Goal: Information Seeking & Learning: Check status

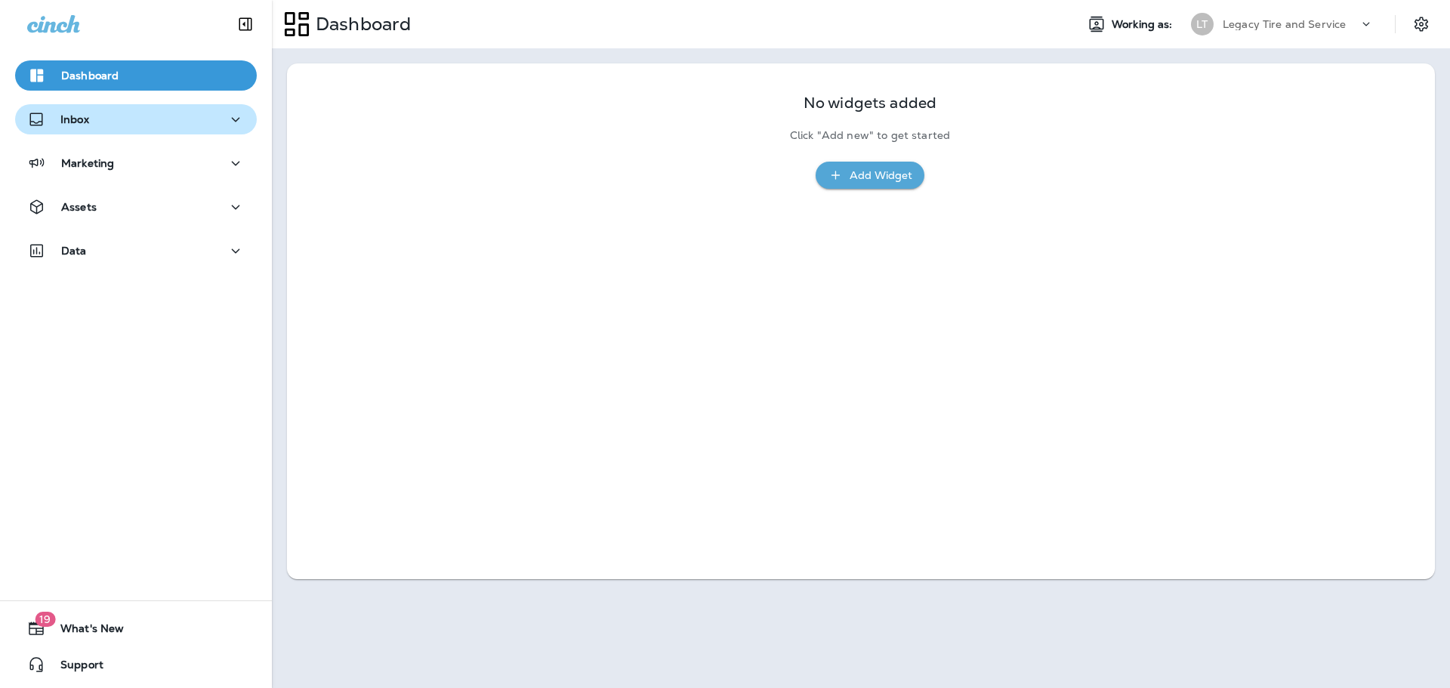
click at [100, 123] on div "Inbox" at bounding box center [135, 119] width 217 height 19
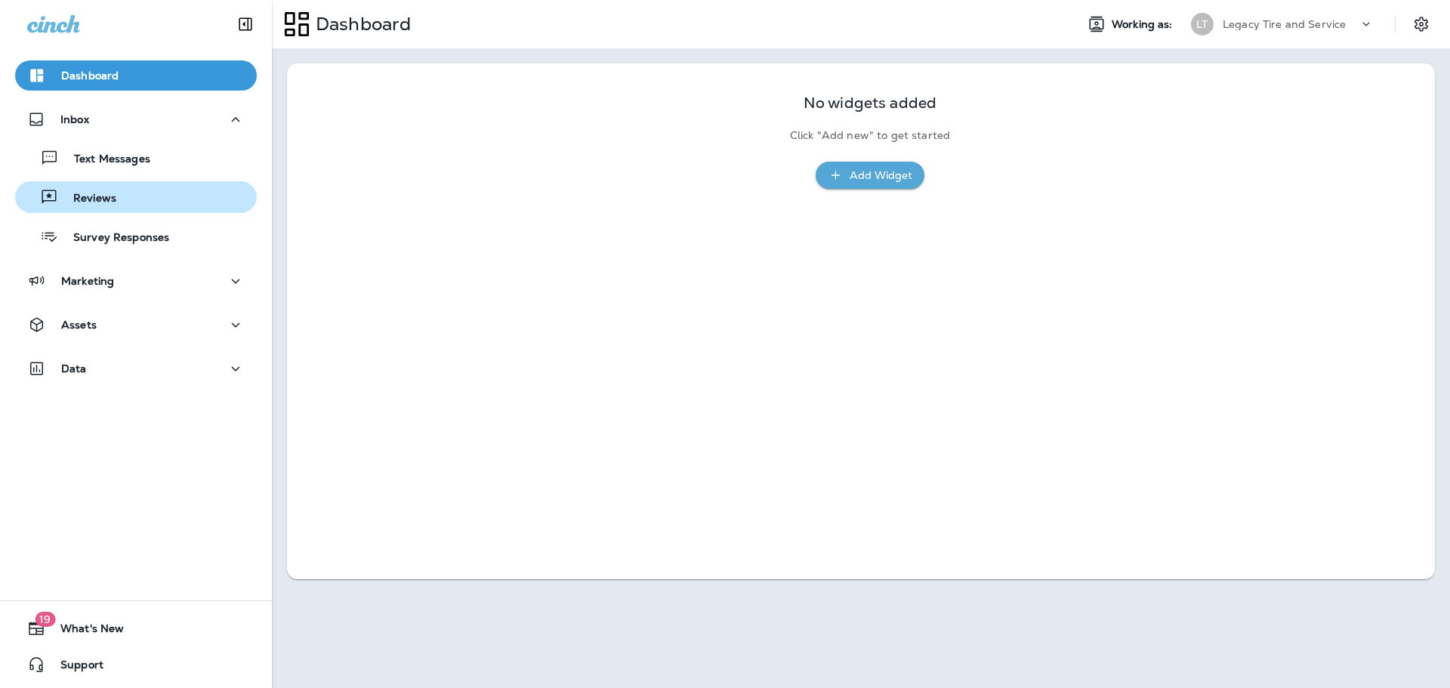
click at [103, 193] on p "Reviews" at bounding box center [87, 199] width 58 height 14
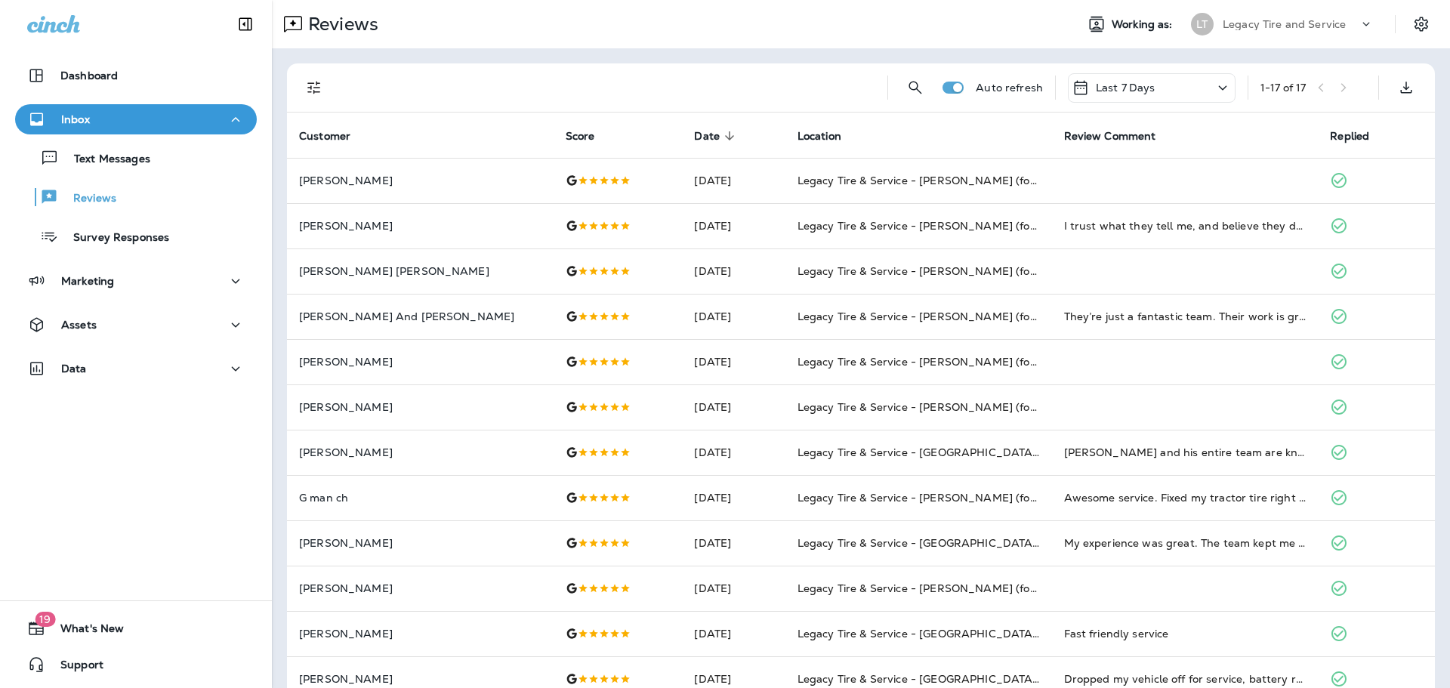
click at [1153, 88] on div "Last 7 Days" at bounding box center [1152, 87] width 168 height 29
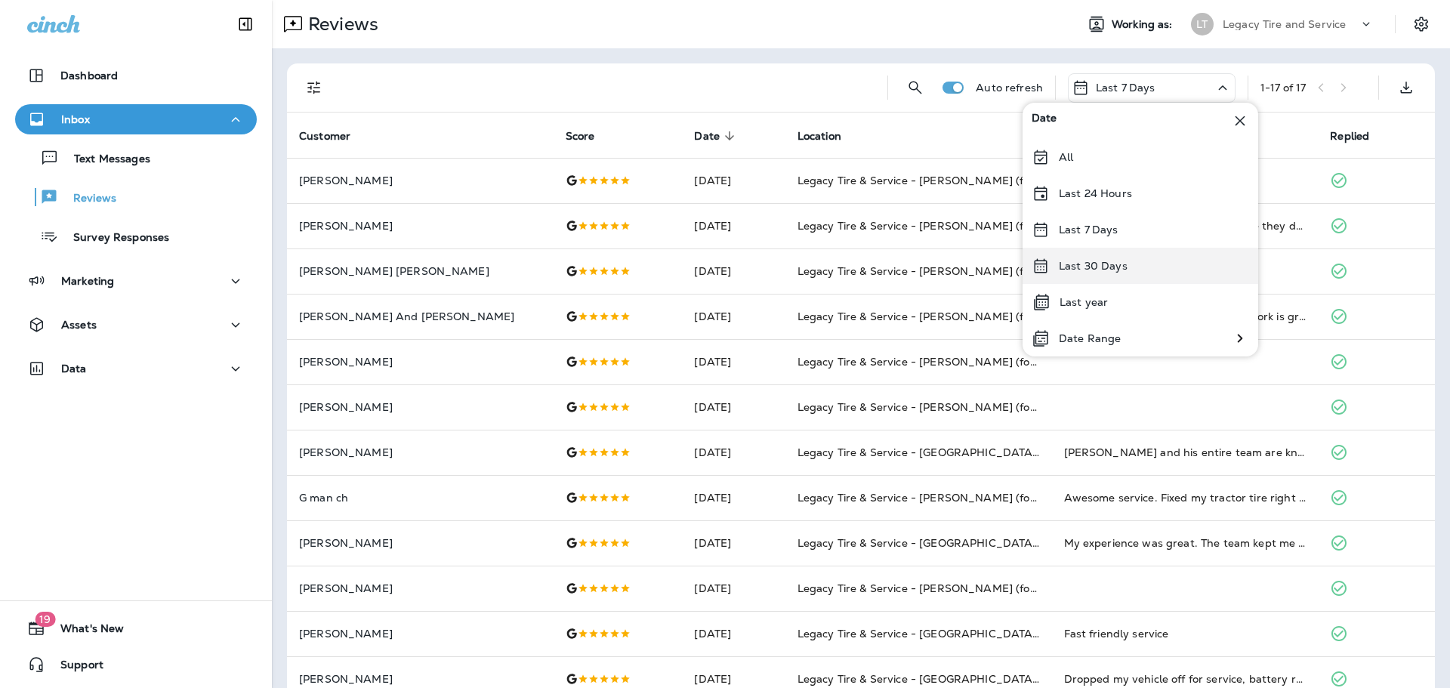
click at [1113, 271] on p "Last 30 Days" at bounding box center [1093, 266] width 69 height 12
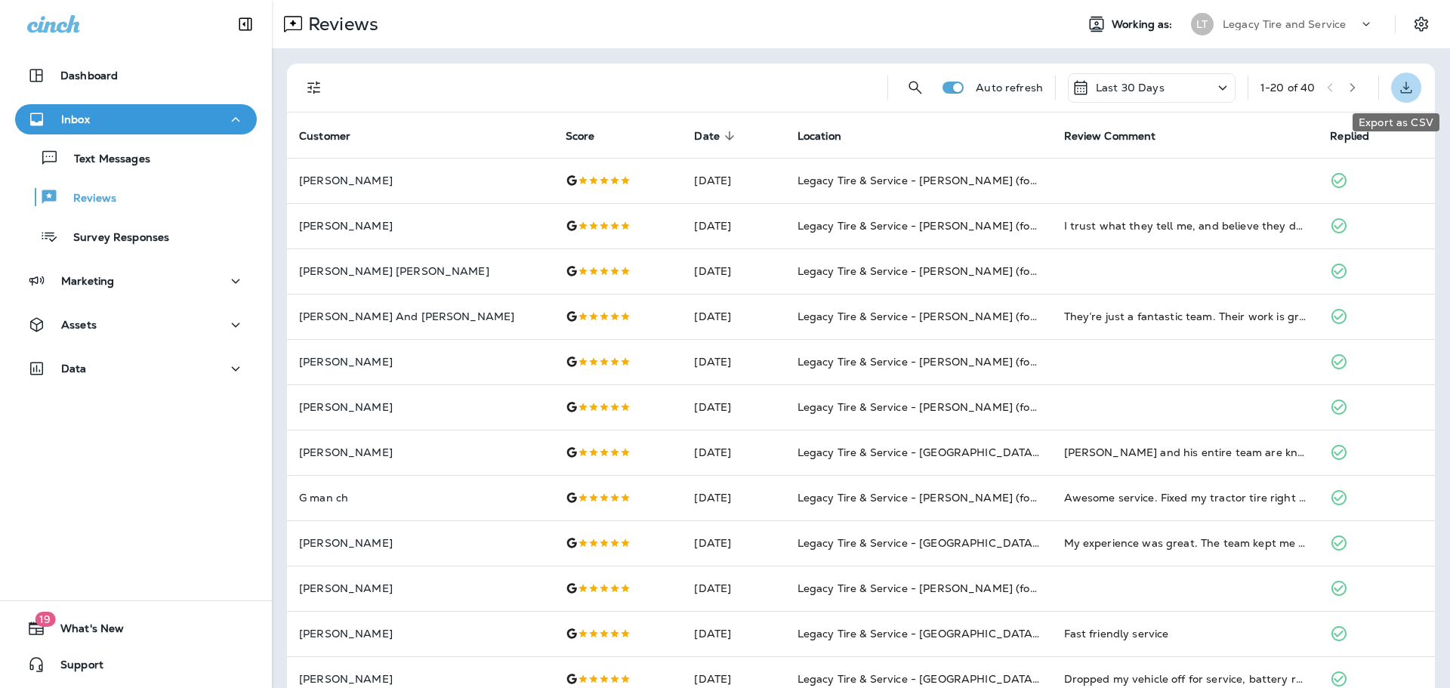
click at [1391, 92] on button "Export as CSV" at bounding box center [1406, 87] width 30 height 30
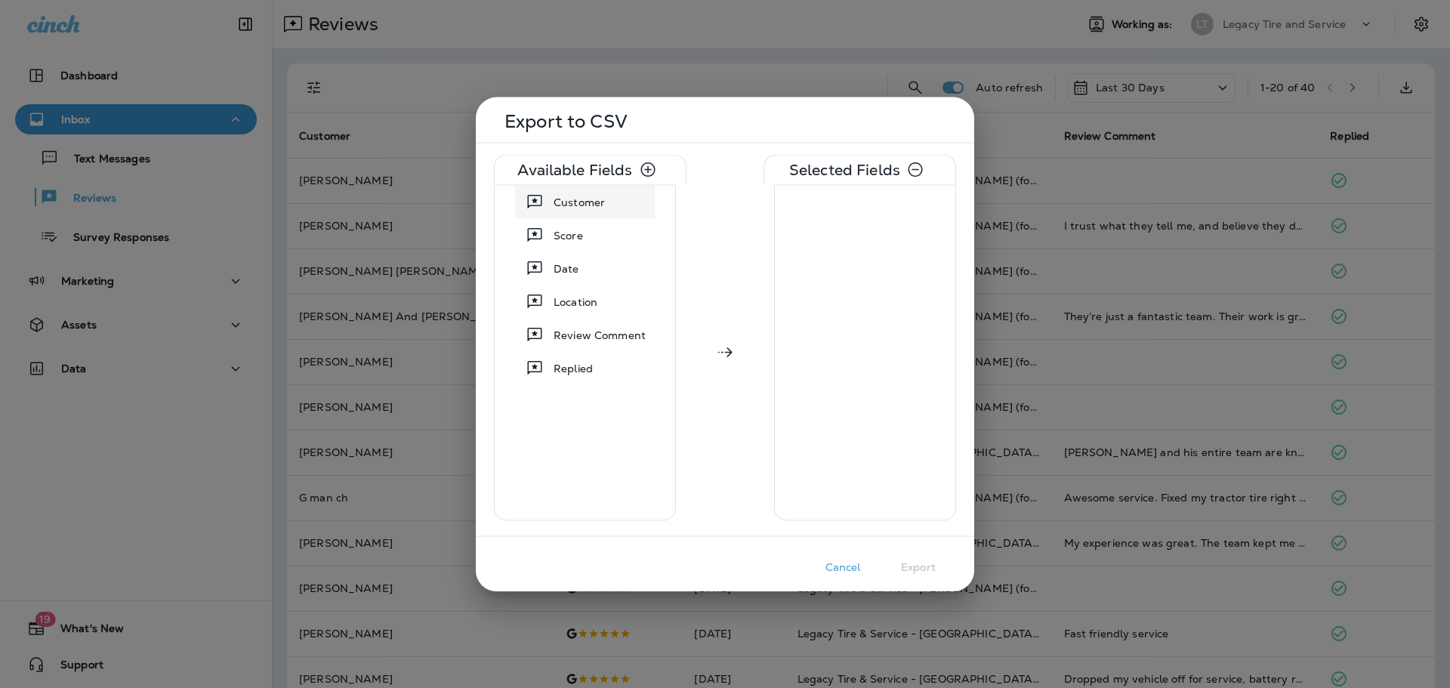
click at [578, 203] on span "Customer" at bounding box center [578, 201] width 51 height 15
click at [566, 234] on span "Date" at bounding box center [566, 234] width 26 height 15
click at [914, 566] on button "Export" at bounding box center [918, 566] width 76 height 23
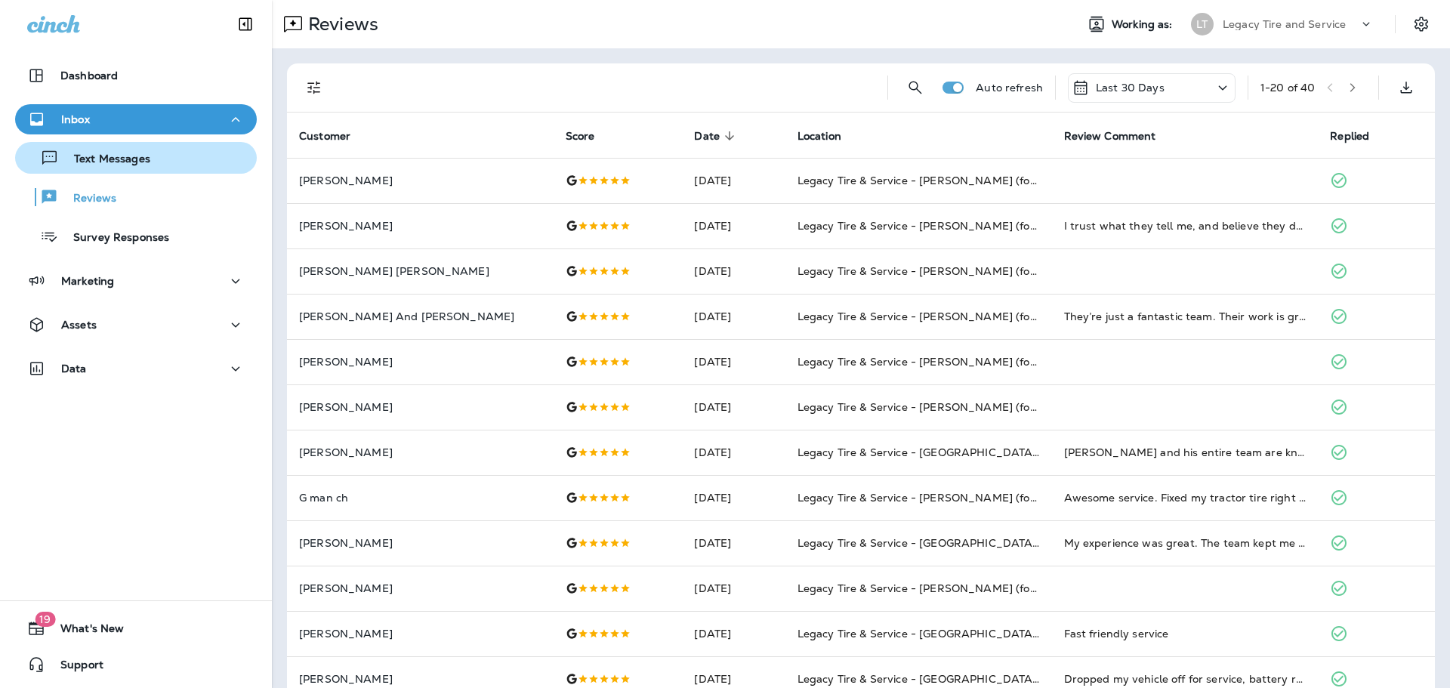
click at [146, 159] on p "Text Messages" at bounding box center [104, 160] width 91 height 14
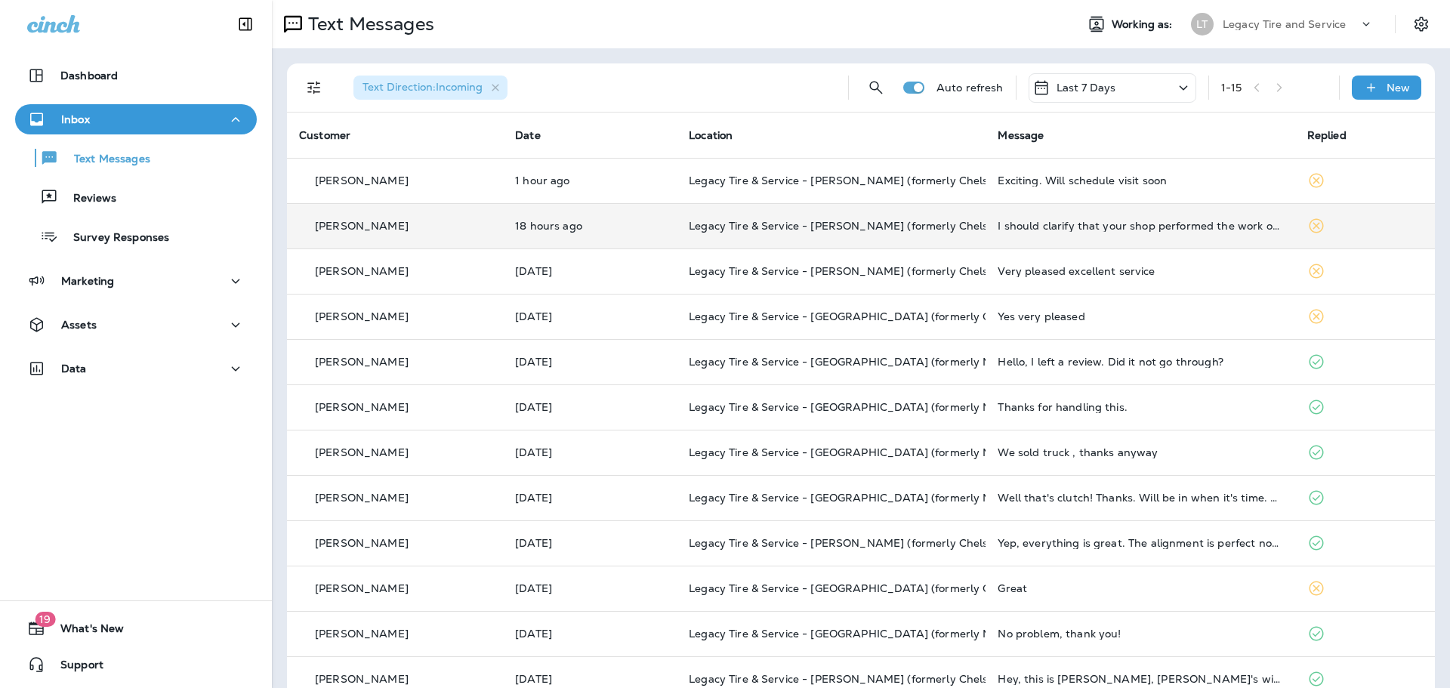
click at [990, 231] on td "I should clarify that your shop performed the work on [DATE]." at bounding box center [1139, 225] width 309 height 45
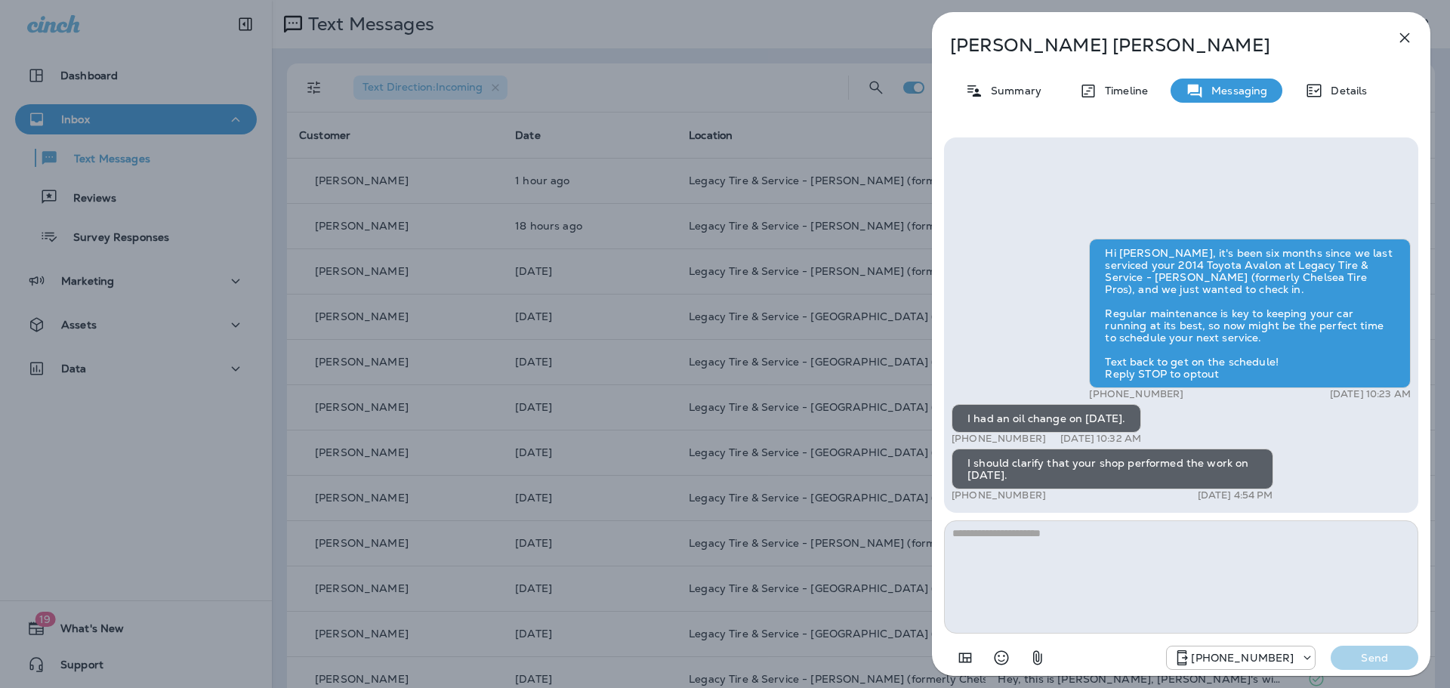
click at [1400, 41] on icon "button" at bounding box center [1404, 38] width 18 height 18
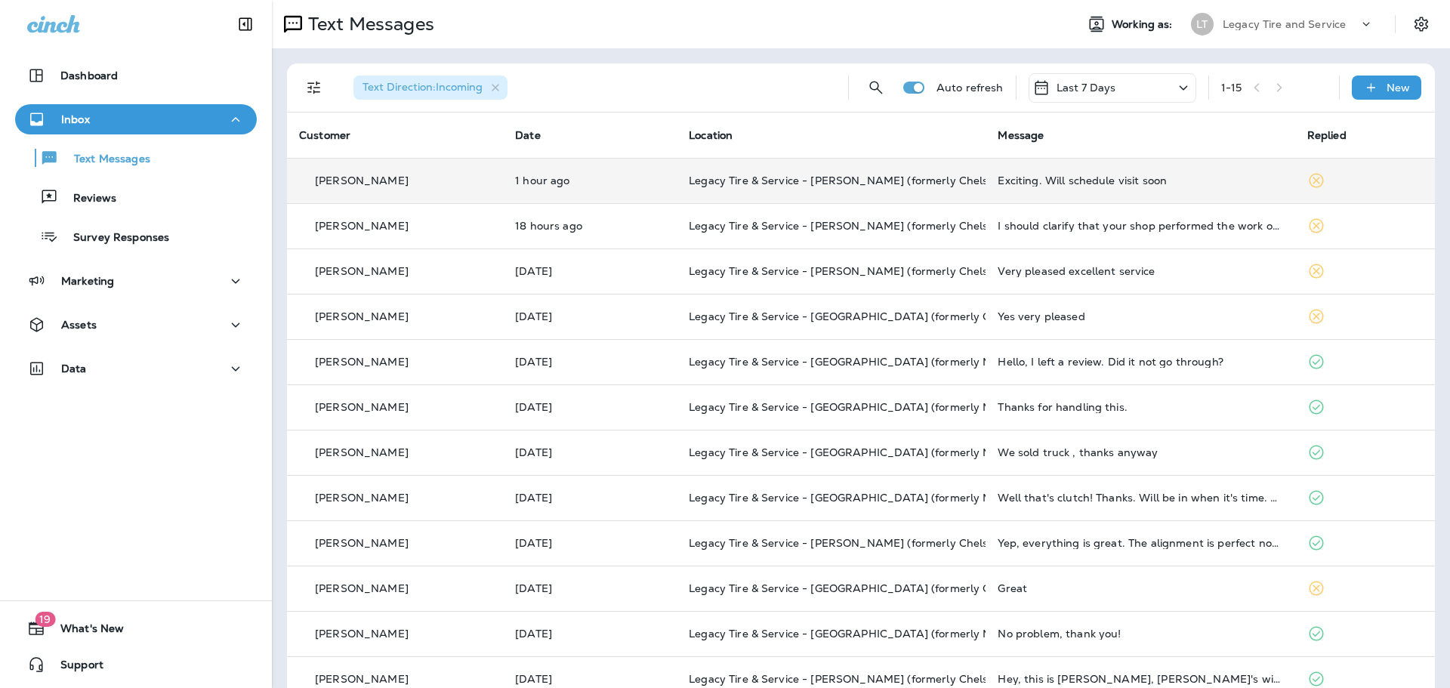
click at [1193, 189] on td "Exciting. Will schedule visit soon" at bounding box center [1139, 180] width 309 height 45
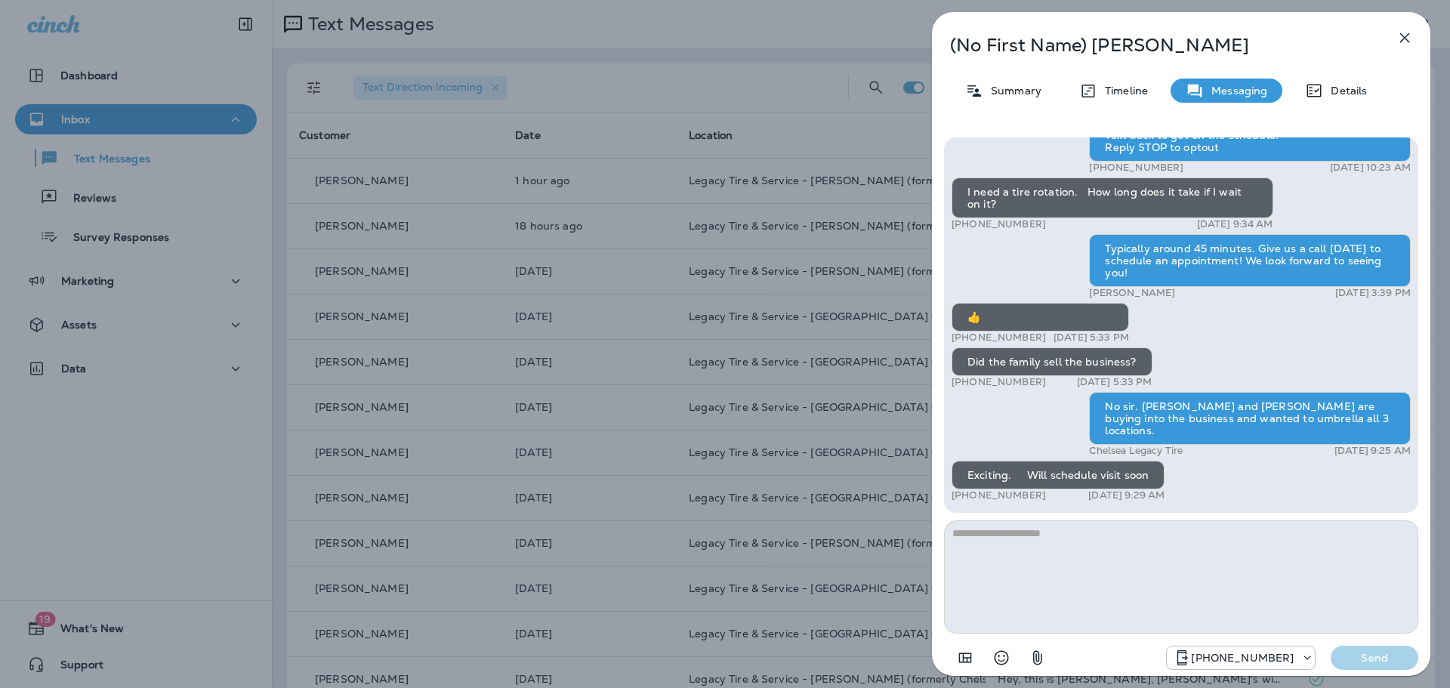
click at [1404, 32] on icon "button" at bounding box center [1404, 38] width 18 height 18
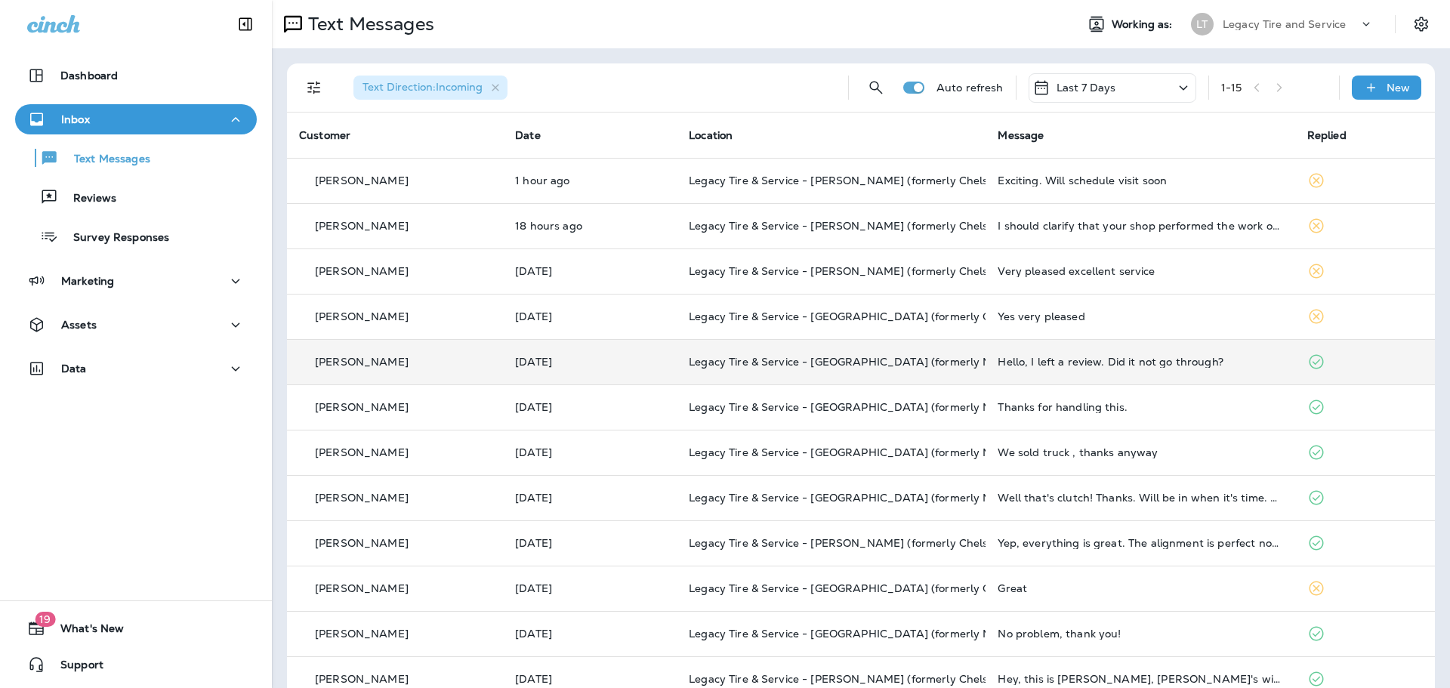
click at [1158, 362] on div "Hello, I left a review. Did it not go through?" at bounding box center [1139, 362] width 285 height 12
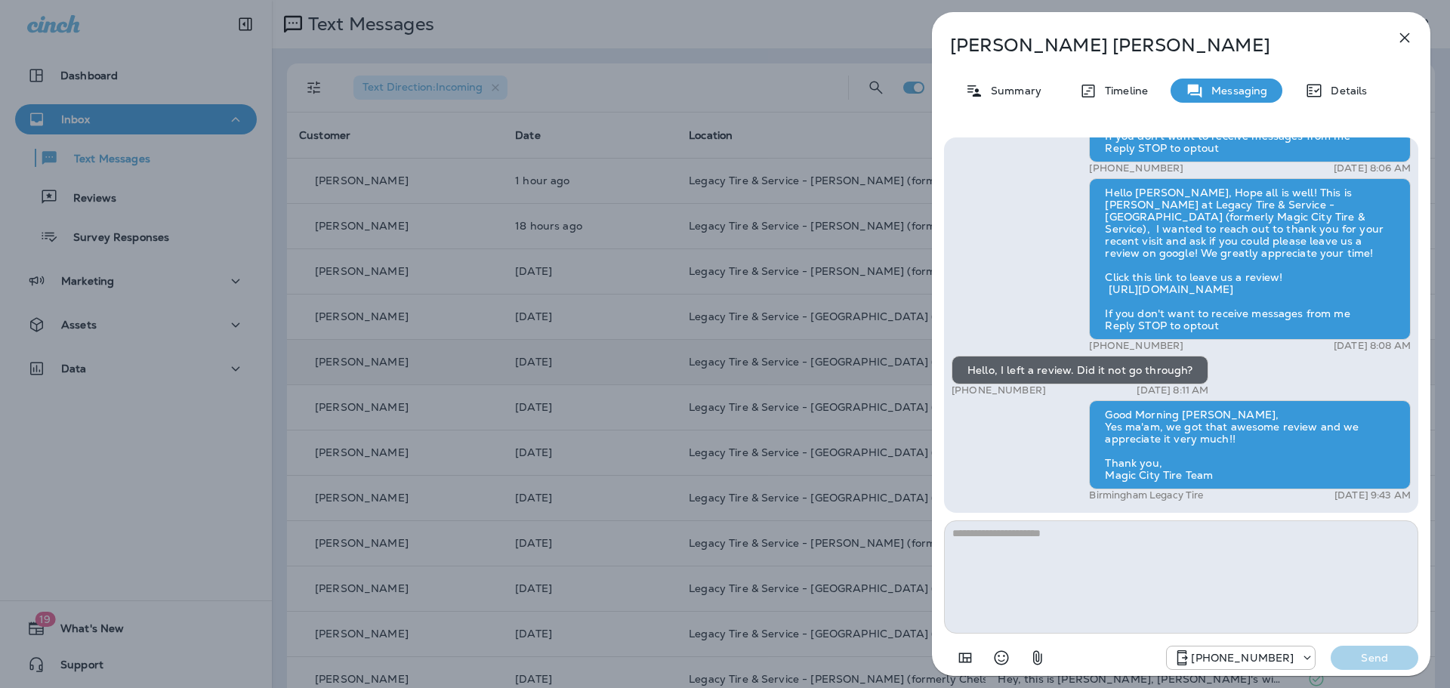
click at [1406, 38] on icon "button" at bounding box center [1404, 38] width 18 height 18
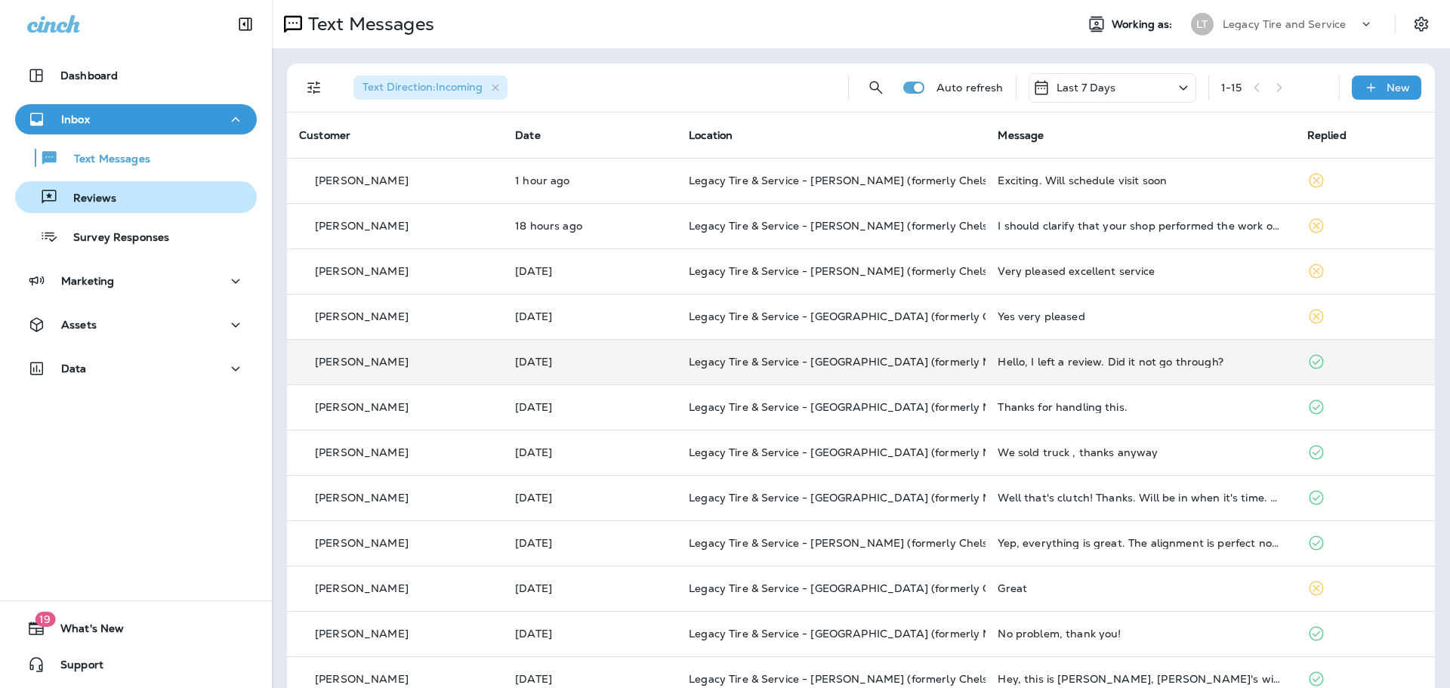
click at [134, 193] on div "Reviews" at bounding box center [136, 197] width 230 height 23
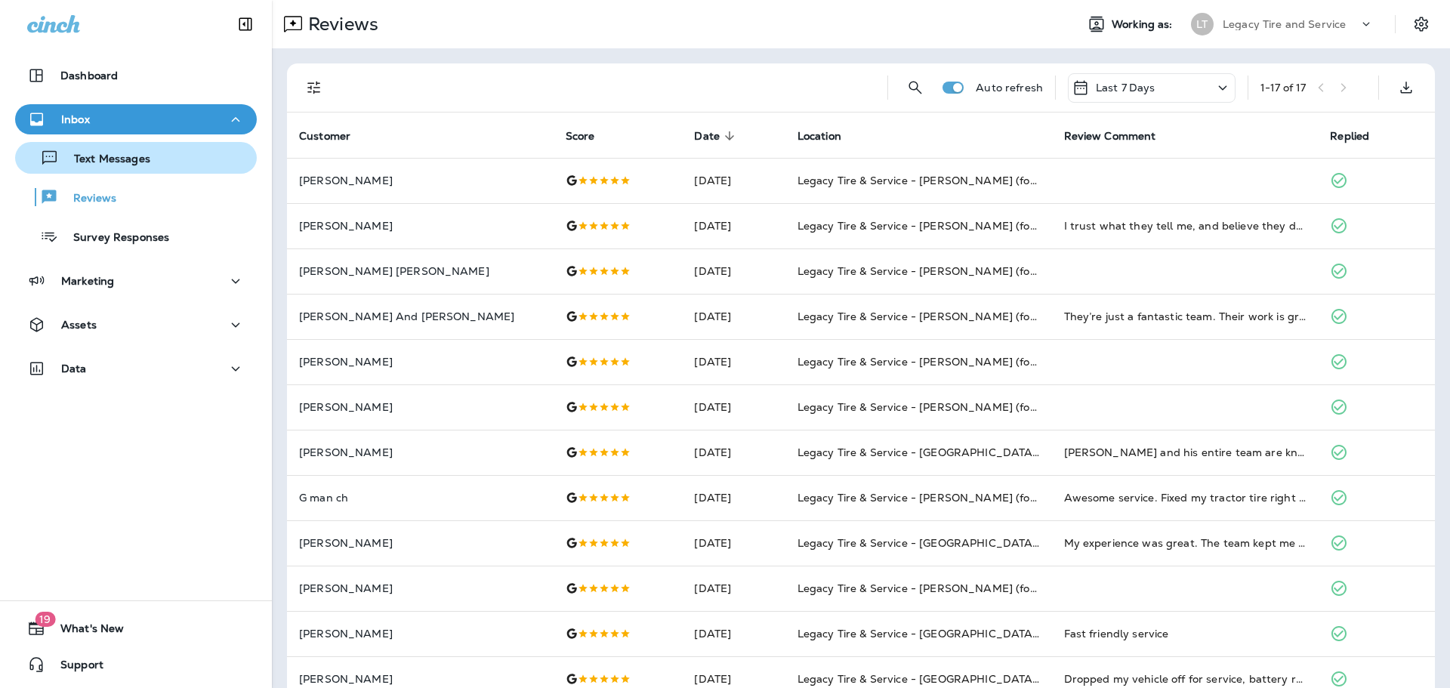
click at [111, 150] on div "Text Messages" at bounding box center [85, 157] width 129 height 23
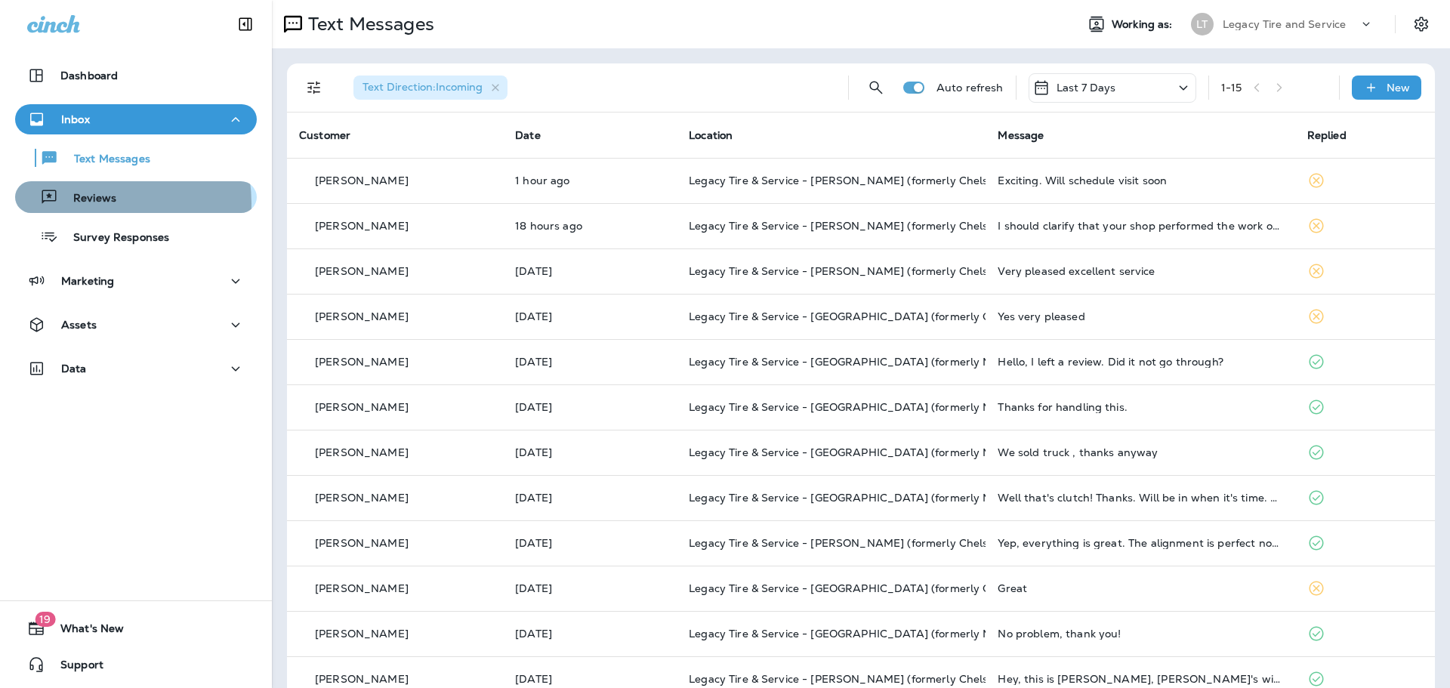
click at [91, 203] on p "Reviews" at bounding box center [87, 199] width 58 height 14
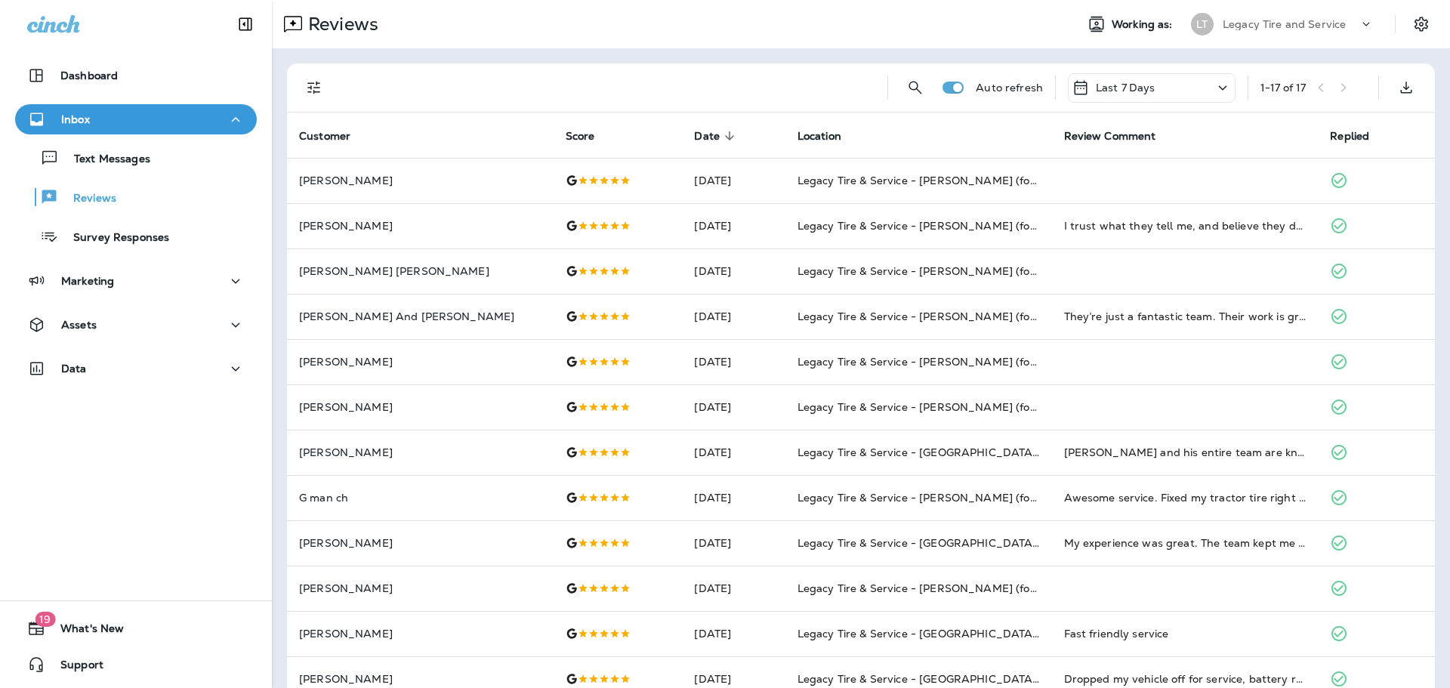
click at [1150, 84] on div "Last 7 Days" at bounding box center [1152, 87] width 168 height 29
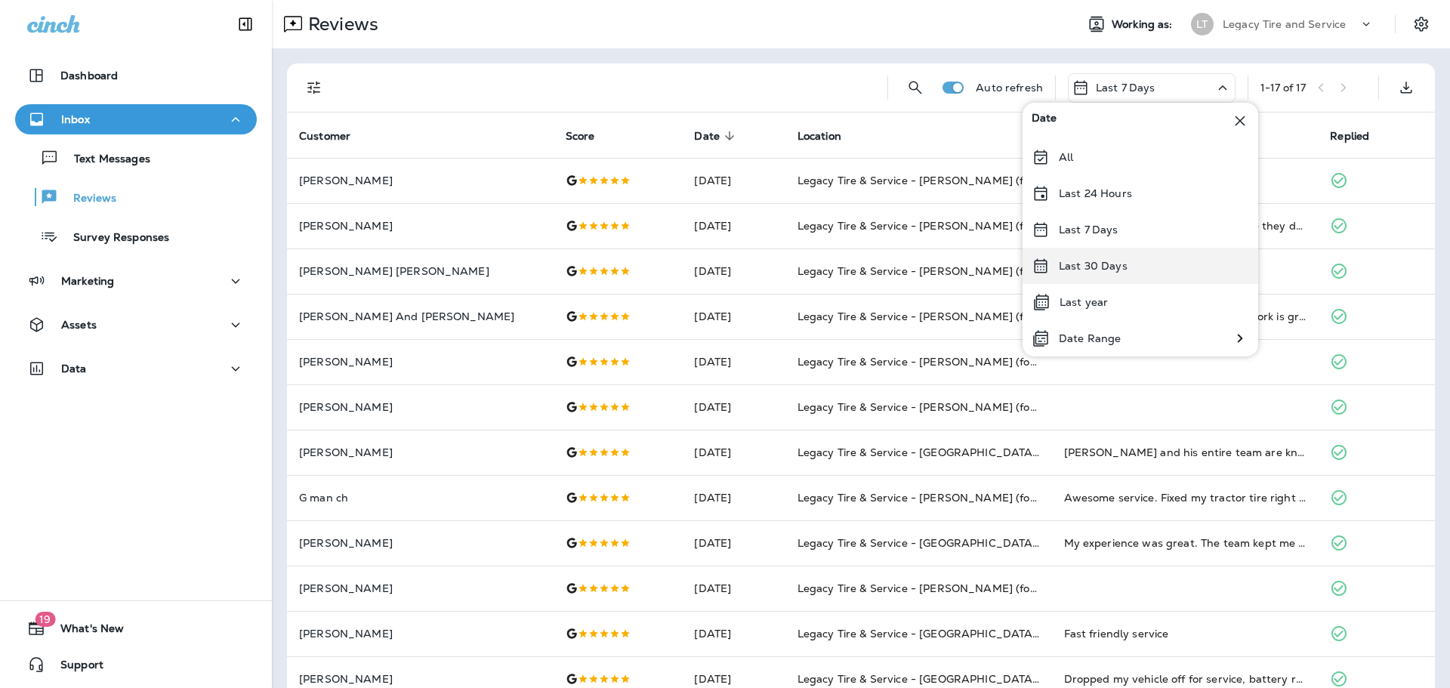
click at [1115, 267] on p "Last 30 Days" at bounding box center [1093, 266] width 69 height 12
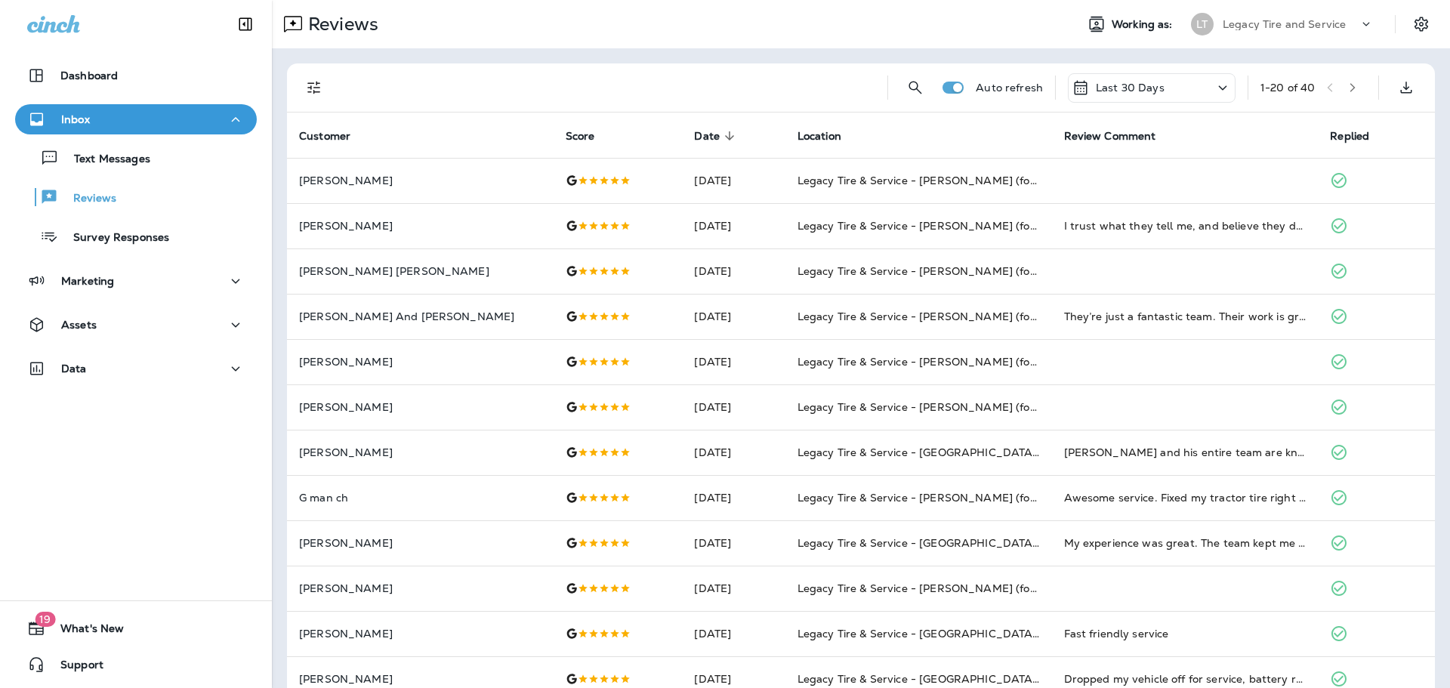
click at [1347, 85] on icon "button" at bounding box center [1352, 87] width 11 height 11
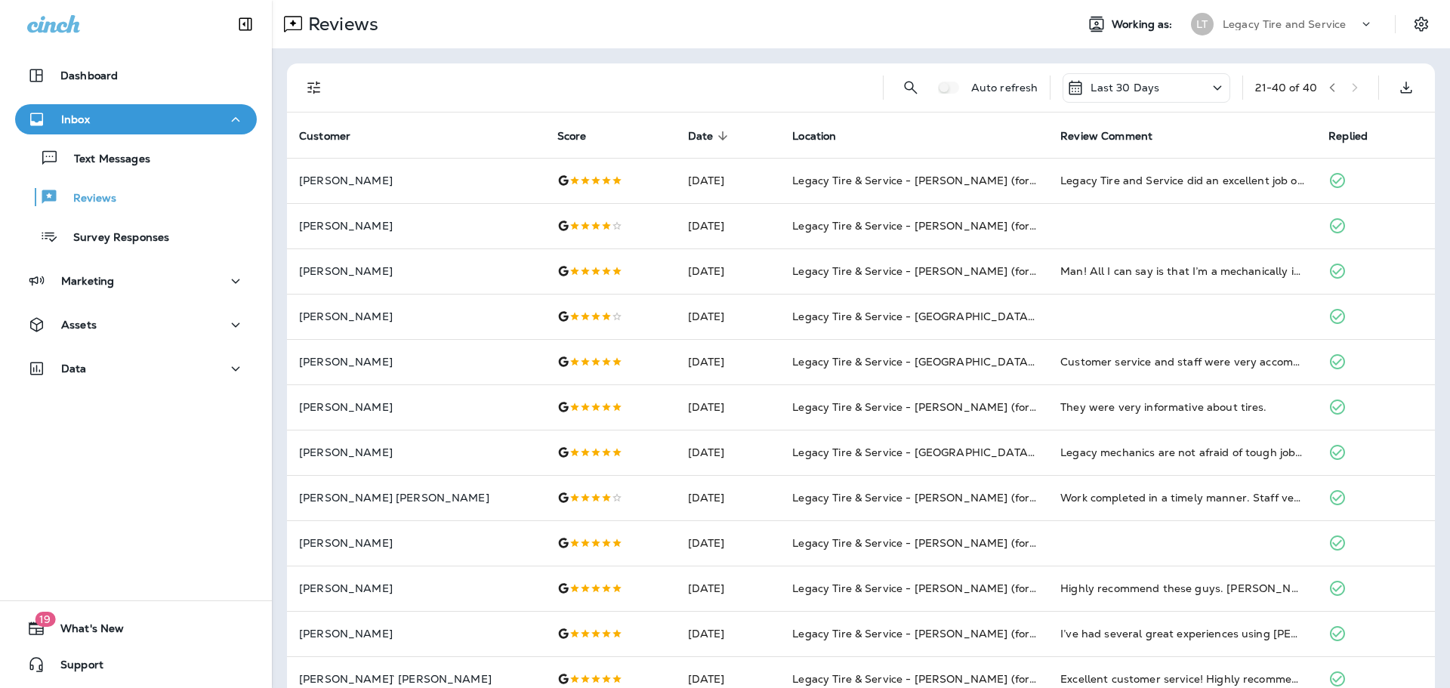
click at [1117, 88] on p "Last 30 Days" at bounding box center [1124, 88] width 69 height 12
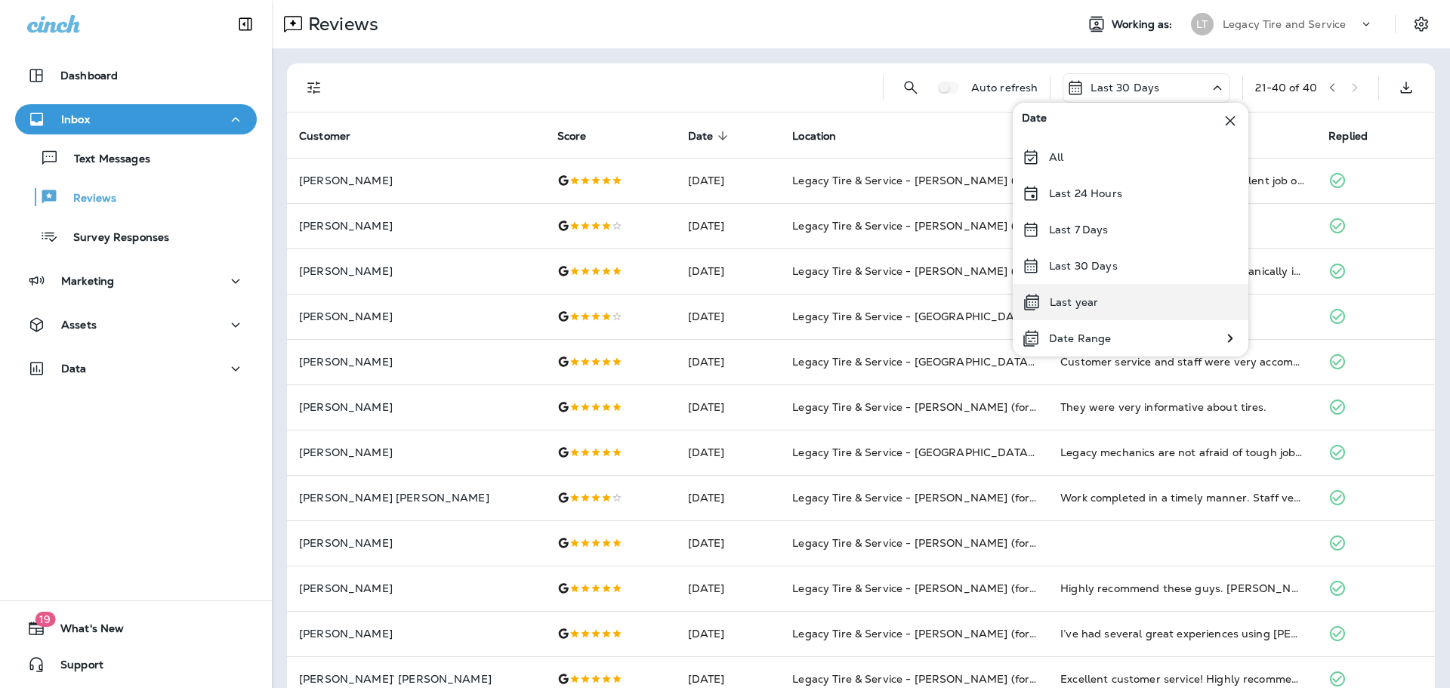
click at [1102, 305] on div "Last year" at bounding box center [1130, 302] width 236 height 36
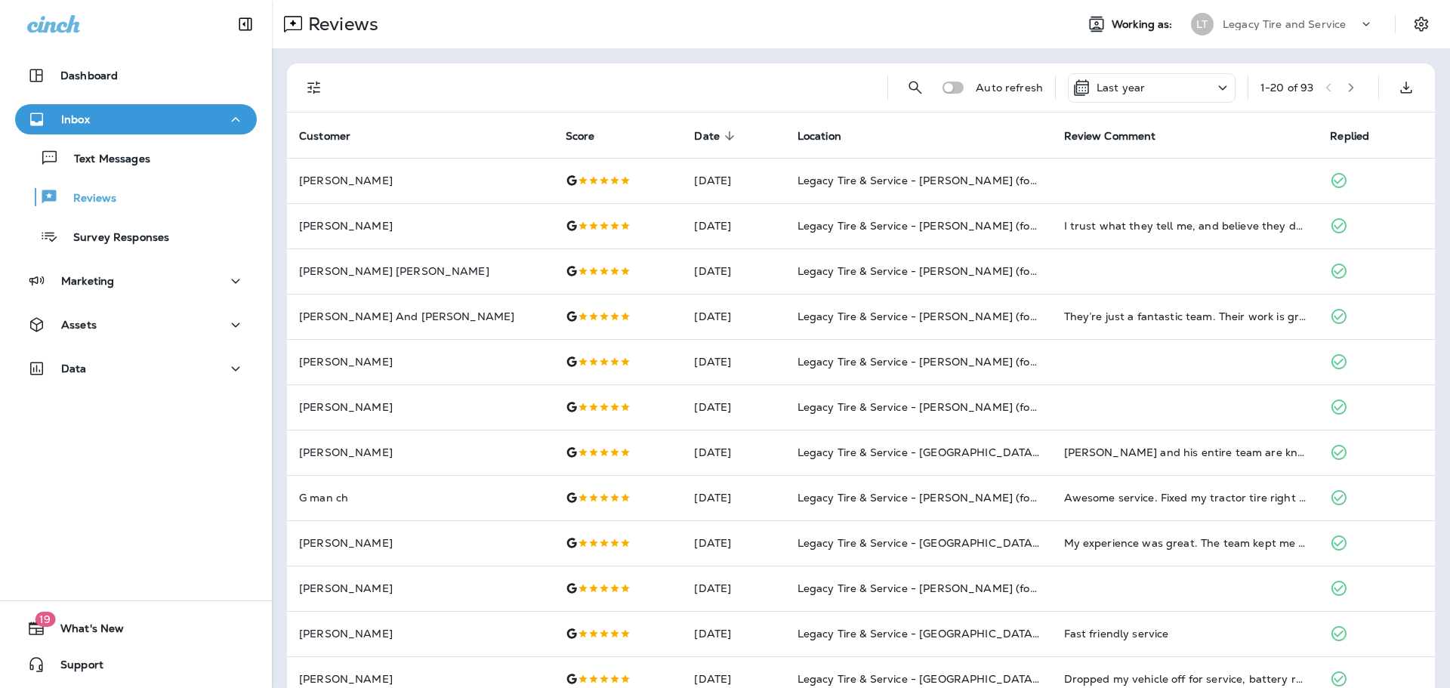
click at [1348, 88] on button "button" at bounding box center [1350, 87] width 23 height 23
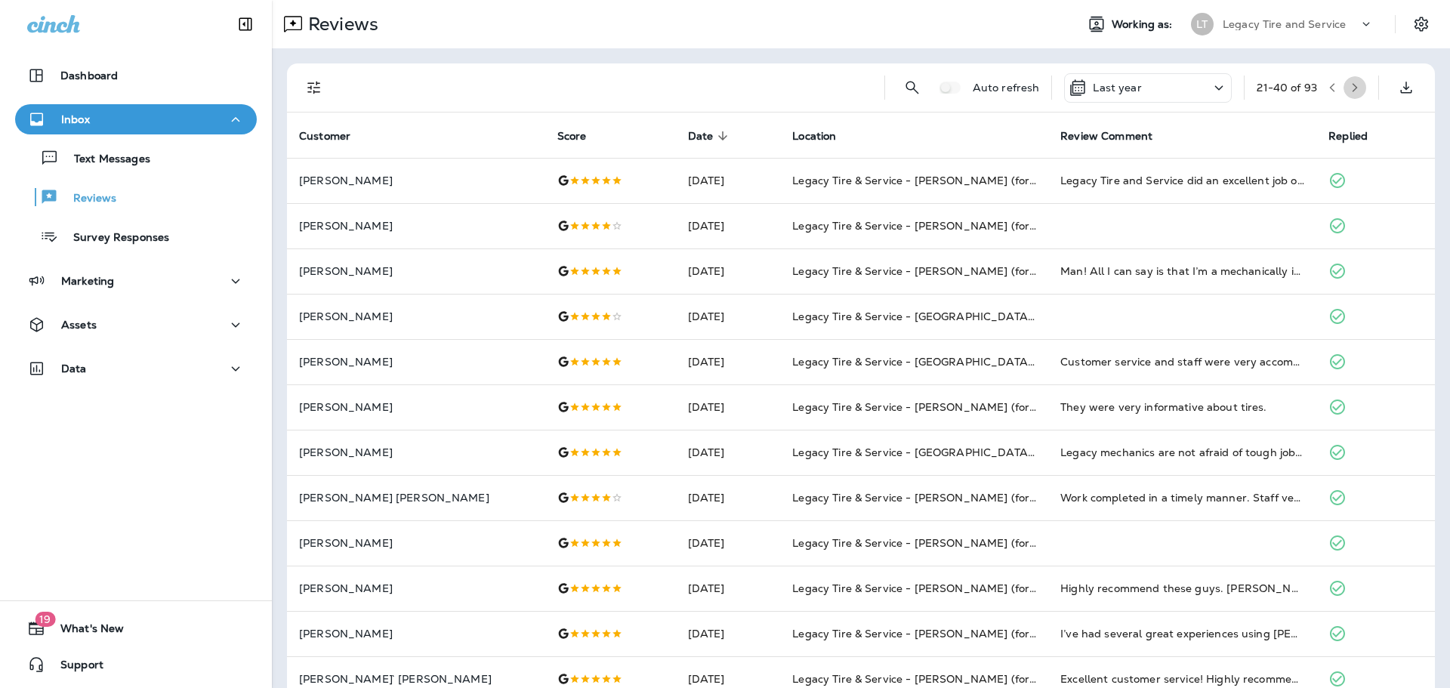
click at [1348, 88] on button "button" at bounding box center [1354, 87] width 23 height 23
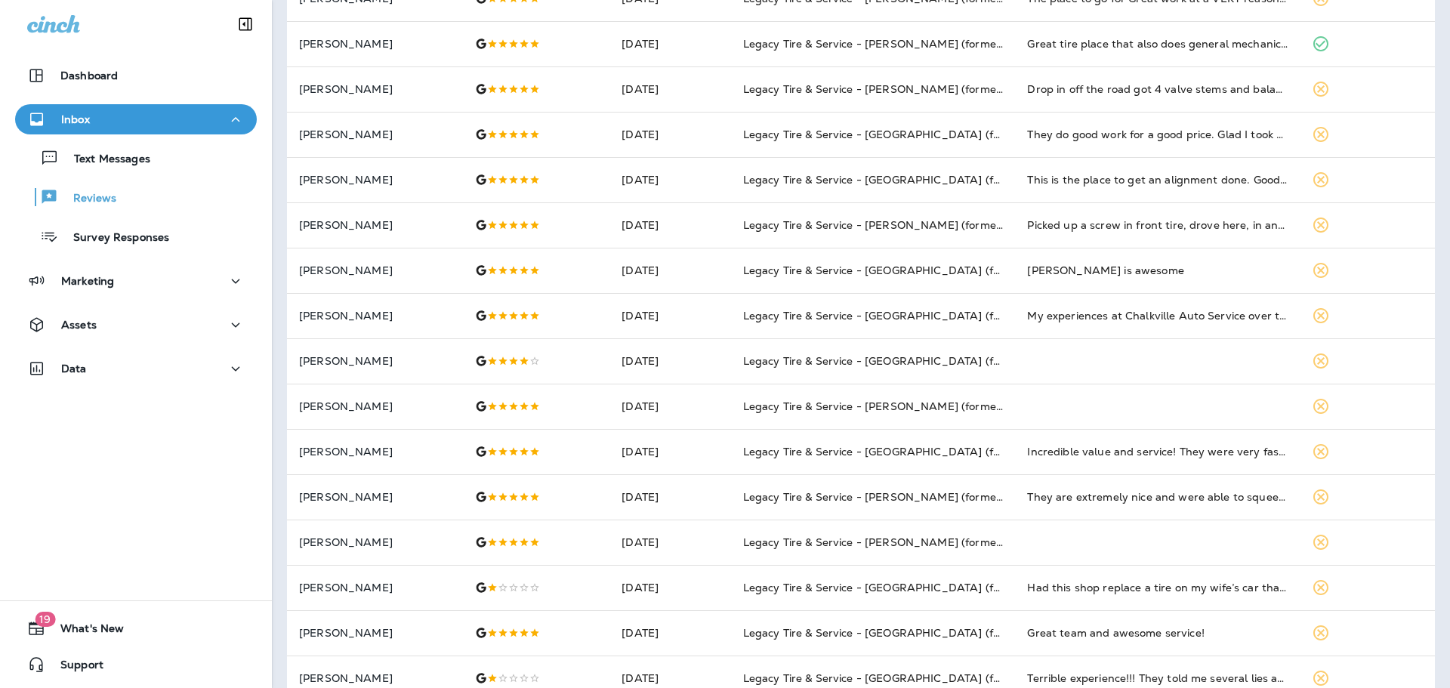
scroll to position [392, 0]
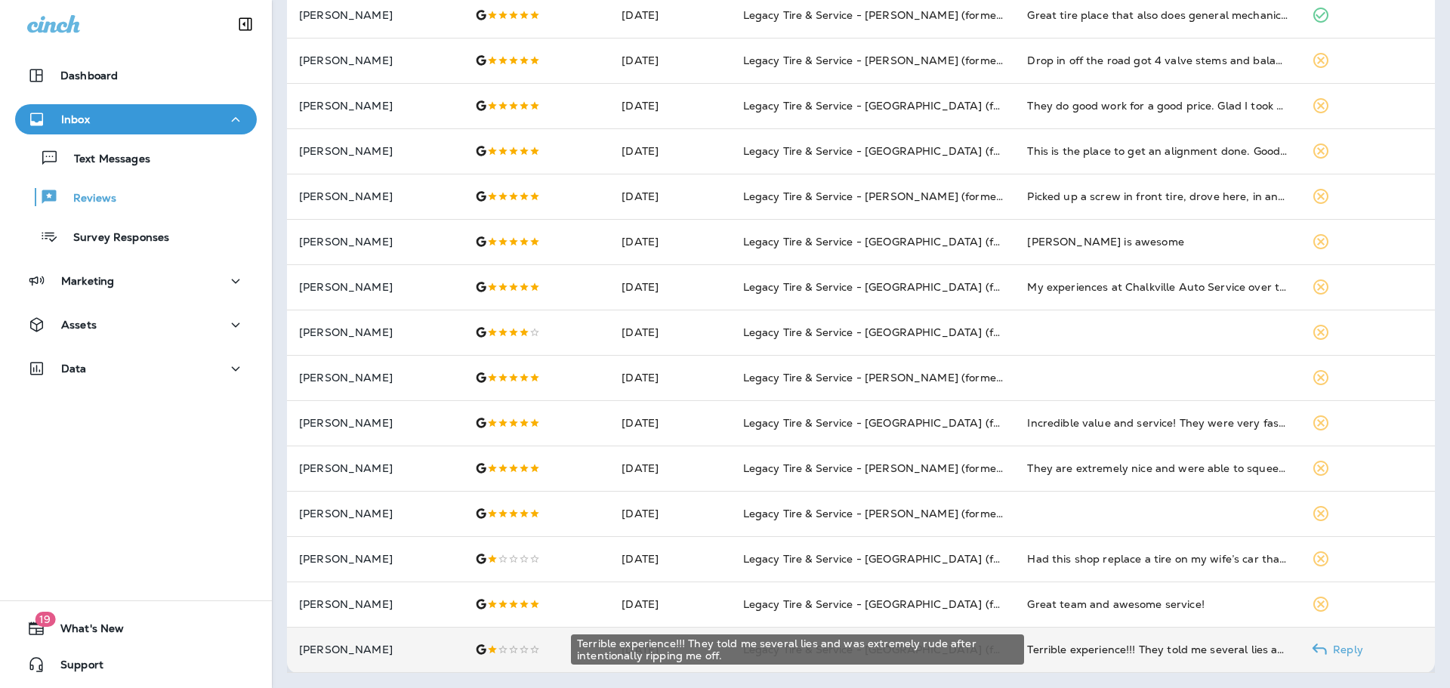
click at [1131, 647] on div "Terrible experience!!! They told me several lies and was extremely rude after i…" at bounding box center [1157, 649] width 260 height 15
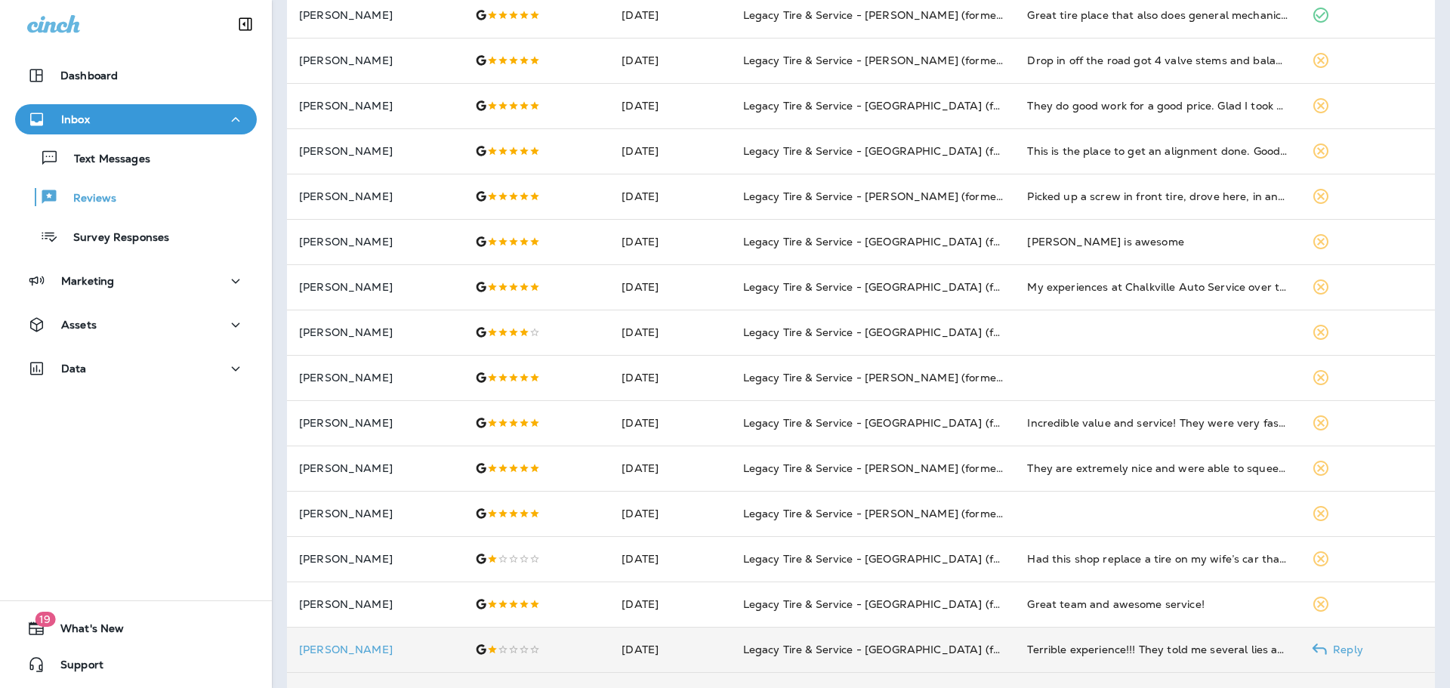
scroll to position [725, 0]
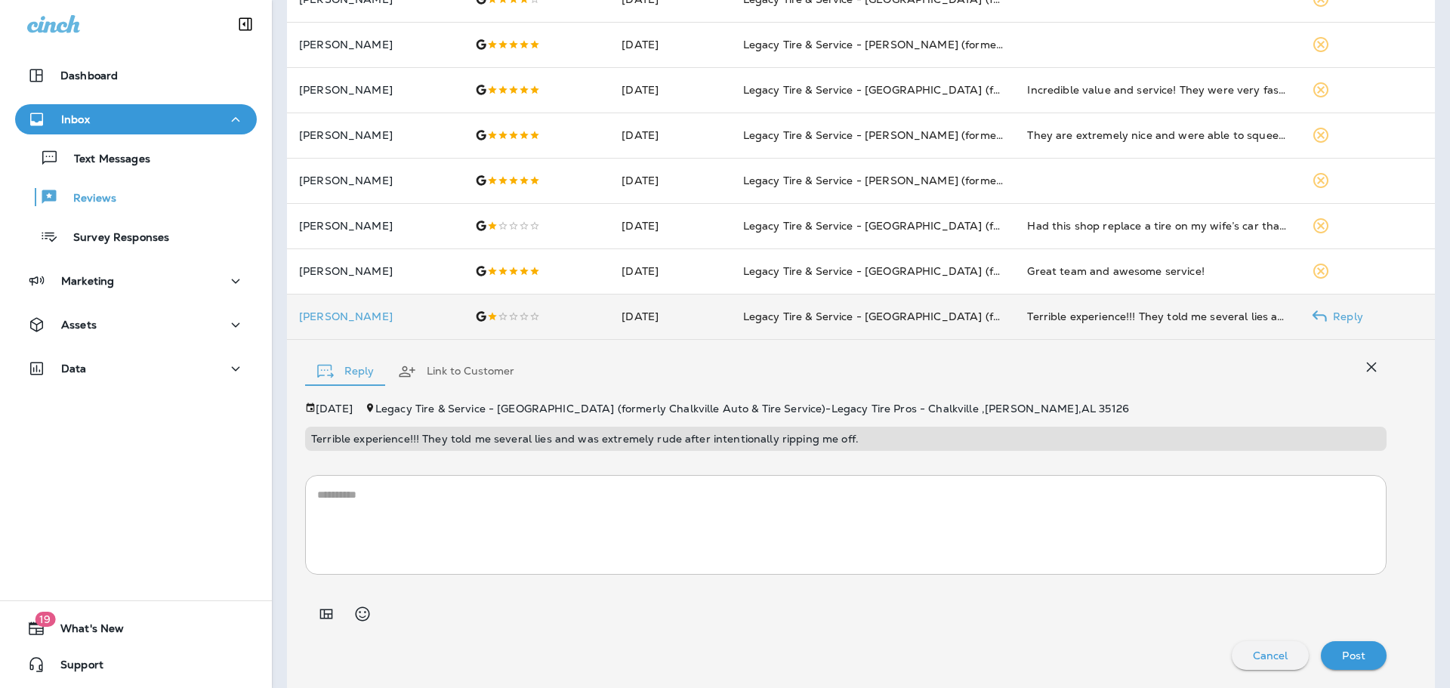
click at [1367, 363] on icon "button" at bounding box center [1372, 367] width 10 height 10
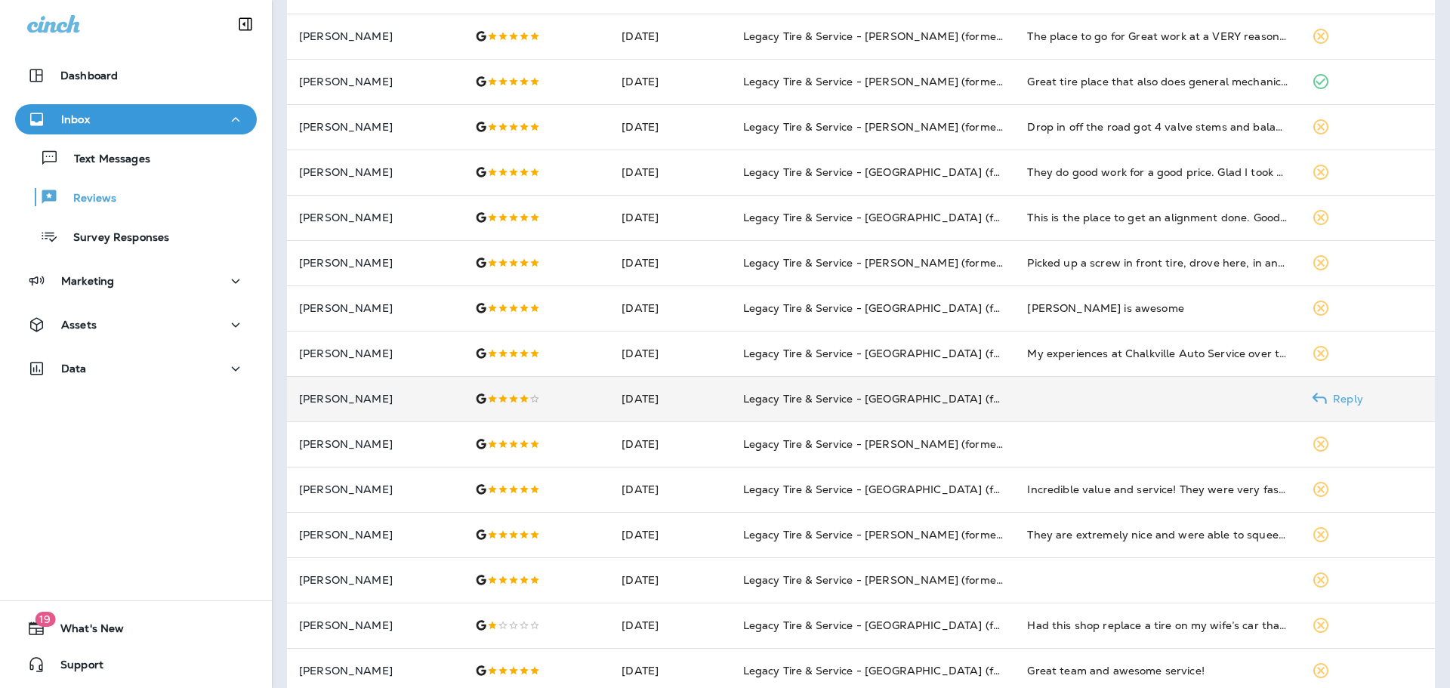
scroll to position [0, 0]
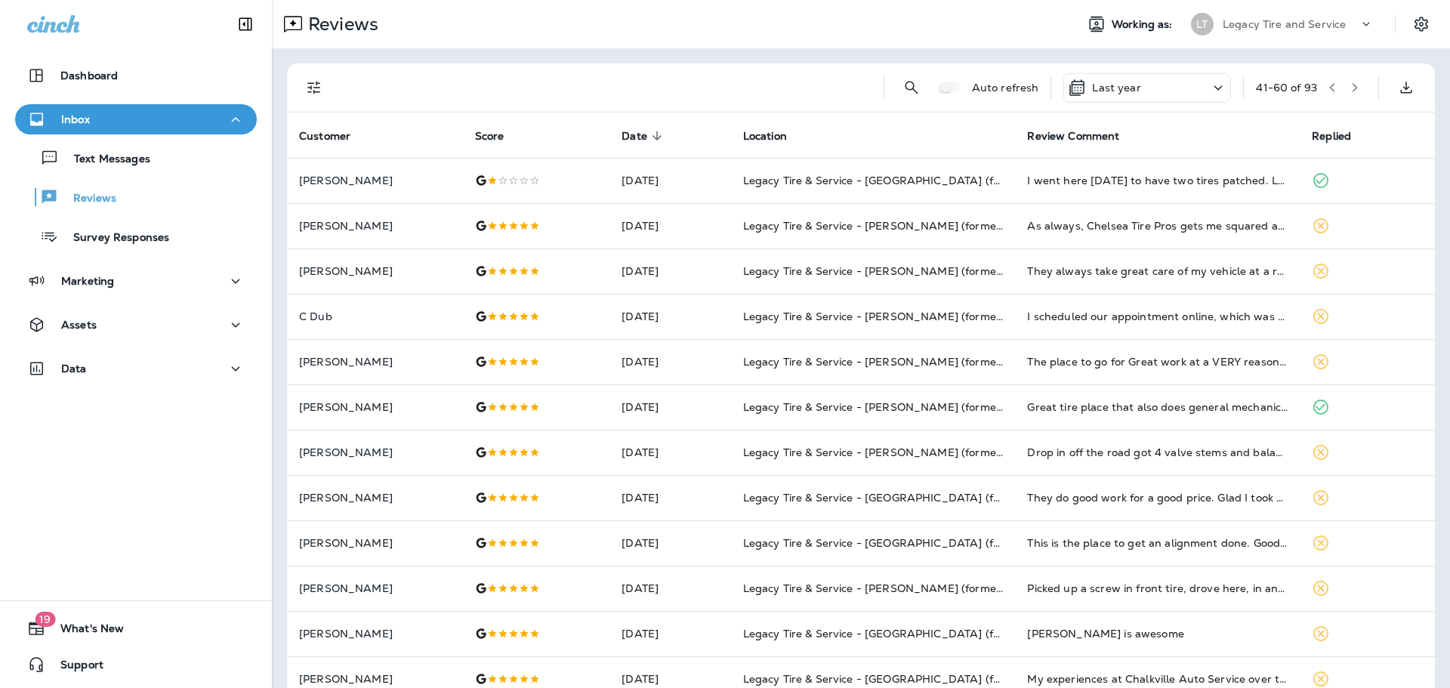
click at [1327, 88] on icon "button" at bounding box center [1332, 87] width 11 height 11
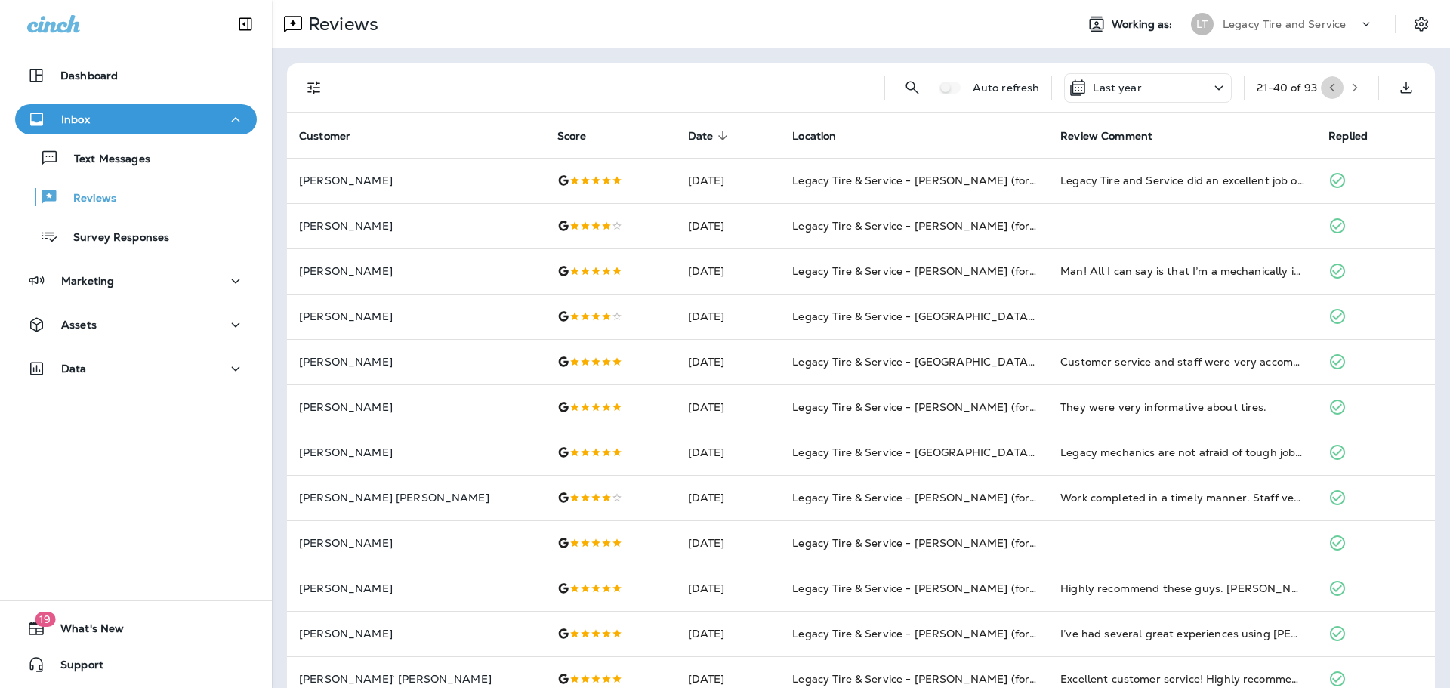
click at [1327, 89] on icon "button" at bounding box center [1332, 87] width 11 height 11
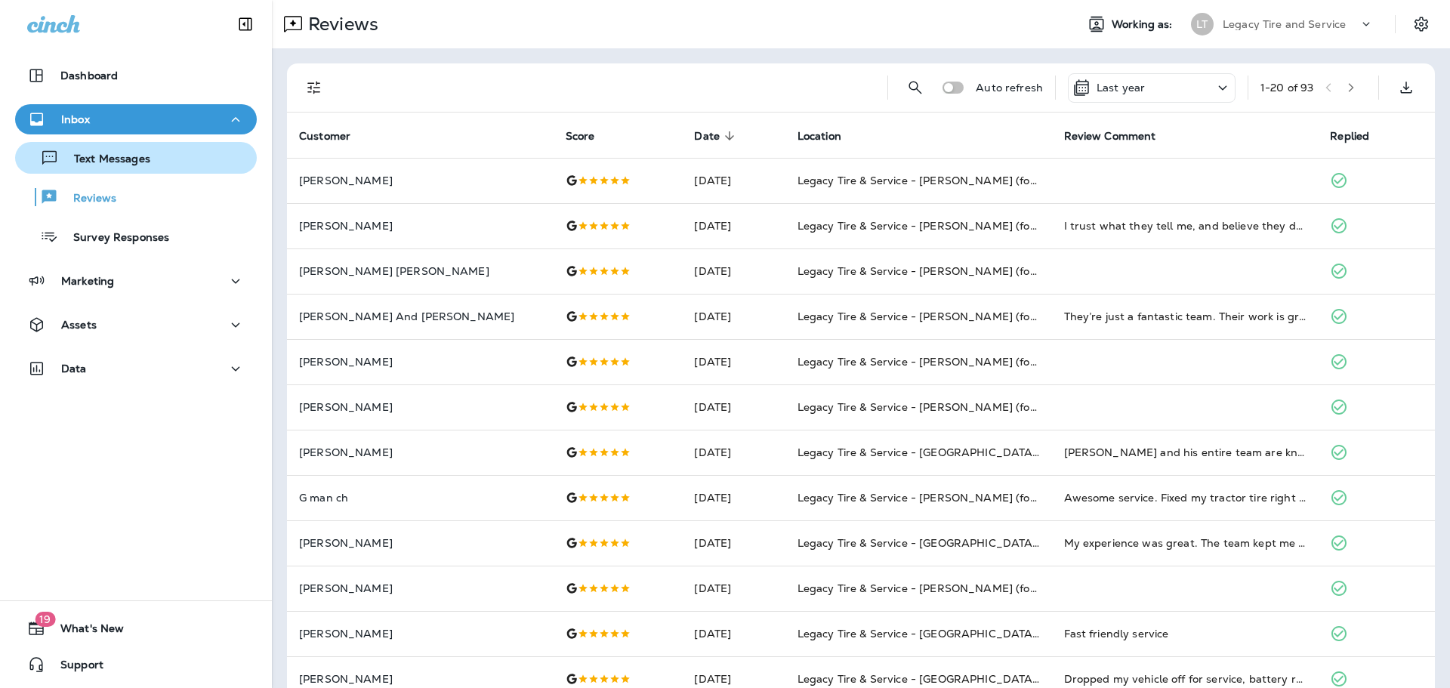
click at [105, 162] on p "Text Messages" at bounding box center [104, 160] width 91 height 14
